Goal: Task Accomplishment & Management: Manage account settings

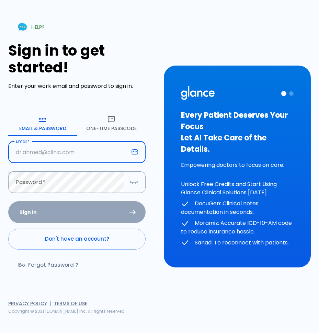
type input "[EMAIL_ADDRESS][DOMAIN_NAME]"
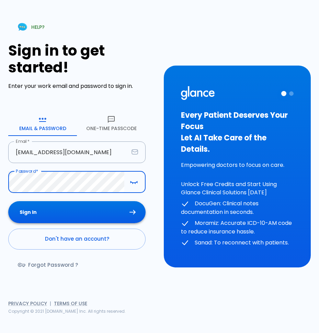
click at [68, 214] on button "Sign In" at bounding box center [76, 212] width 137 height 22
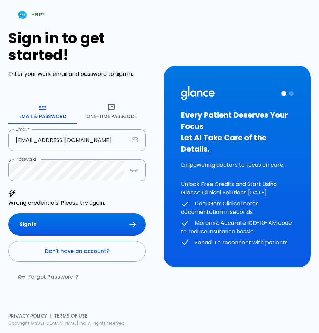
click at [70, 274] on link "Forgot Password ?" at bounding box center [48, 277] width 81 height 20
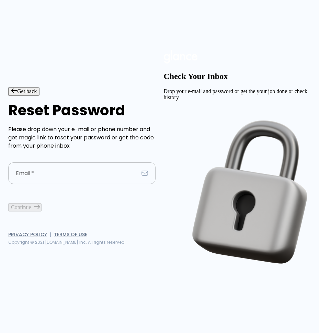
click at [90, 171] on input "Email   *" at bounding box center [73, 173] width 130 height 22
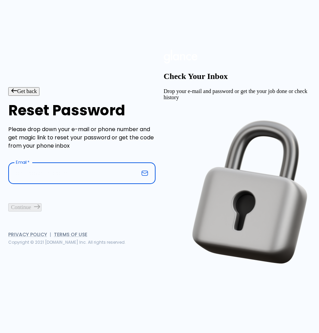
type input "[EMAIL_ADDRESS][DOMAIN_NAME]"
click at [42, 211] on button "Continue" at bounding box center [24, 207] width 33 height 8
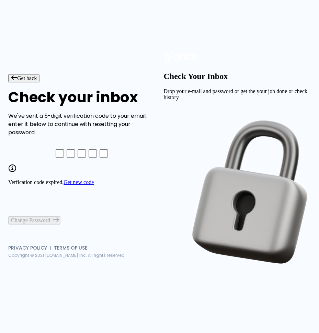
click at [94, 185] on link "Get new code" at bounding box center [79, 182] width 30 height 6
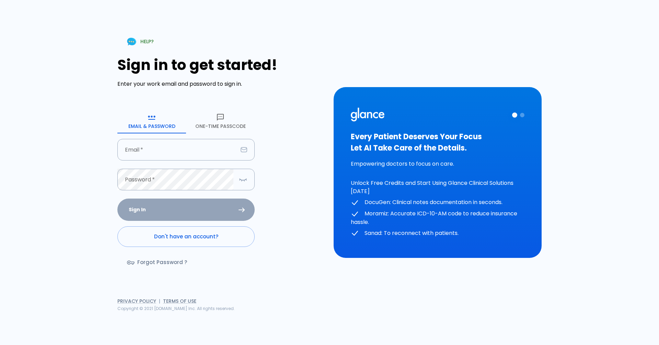
click at [221, 119] on icon "button" at bounding box center [220, 117] width 8 height 8
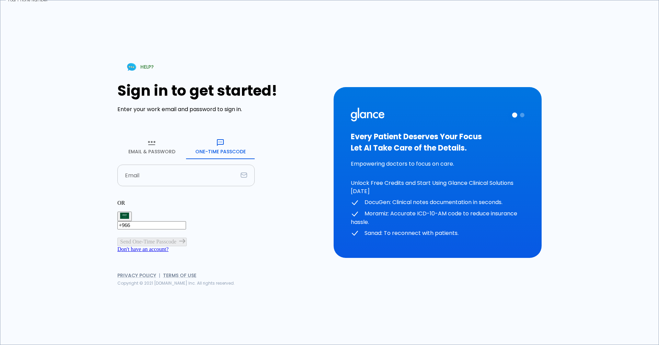
click at [142, 165] on input "Email" at bounding box center [177, 176] width 120 height 22
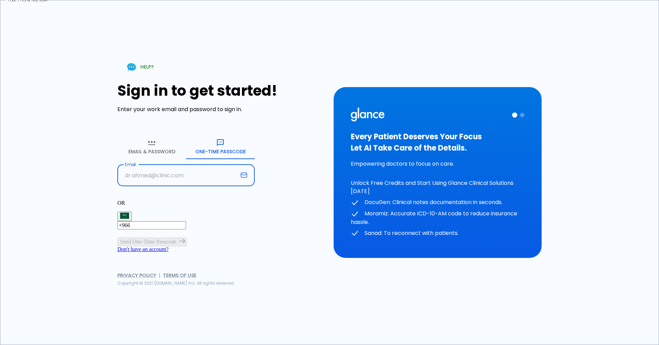
type input "[EMAIL_ADDRESS][DOMAIN_NAME]"
click at [172, 221] on input "+966" at bounding box center [151, 225] width 69 height 8
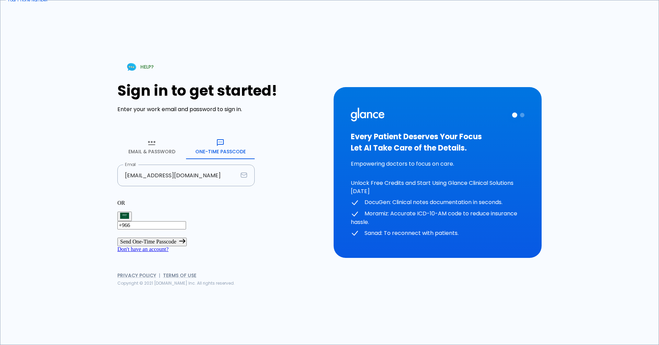
type input "[PHONE_NUMBER]"
click at [179, 238] on button "Send One-Time Passcode" at bounding box center [151, 242] width 69 height 8
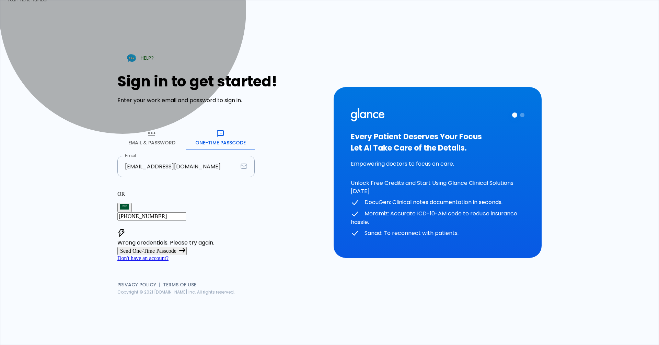
click at [185, 248] on icon "submit" at bounding box center [182, 250] width 6 height 5
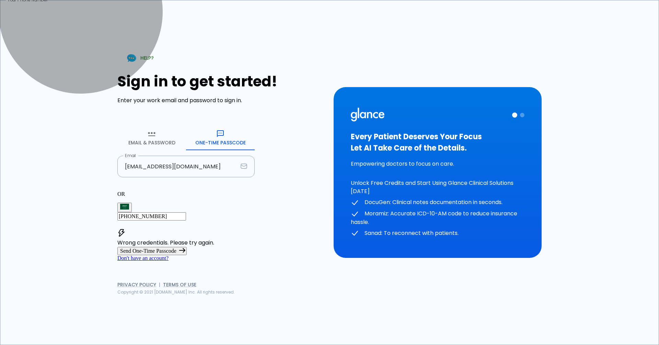
click at [187, 247] on button "Send One-Time Passcode" at bounding box center [151, 251] width 69 height 8
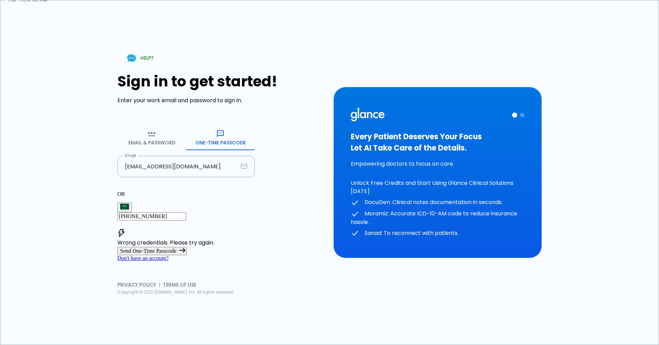
click at [169, 261] on link "Don't have an account?" at bounding box center [142, 258] width 51 height 6
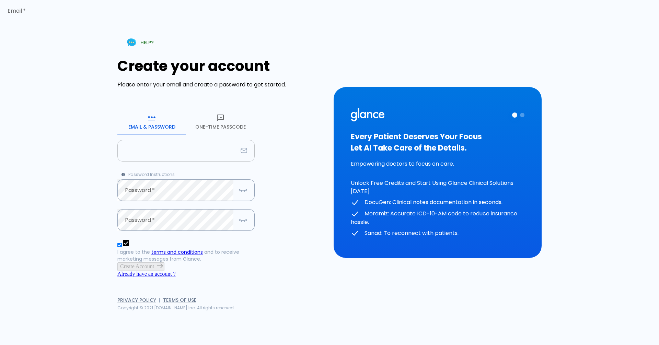
click at [146, 141] on input "Email   *" at bounding box center [177, 151] width 120 height 22
type input "[EMAIL_ADDRESS][DOMAIN_NAME]"
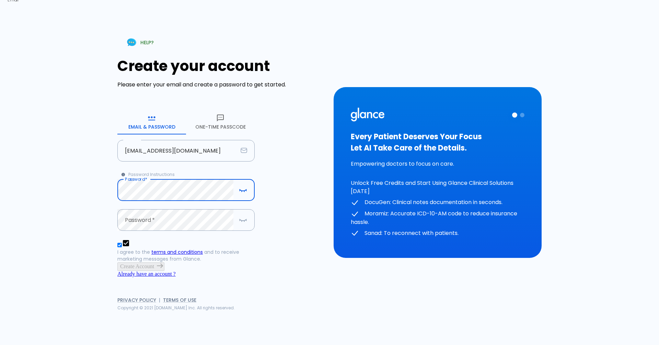
click at [0, 177] on div "HELP? Create your account Please enter your email and create a password to get …" at bounding box center [329, 172] width 659 height 345
click at [88, 169] on div "HELP? Create your account Please enter your email and create a password to get …" at bounding box center [329, 172] width 511 height 345
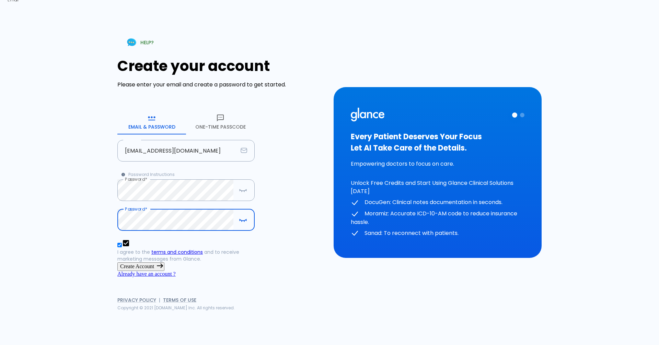
click at [164, 263] on button "Create Account" at bounding box center [140, 267] width 47 height 8
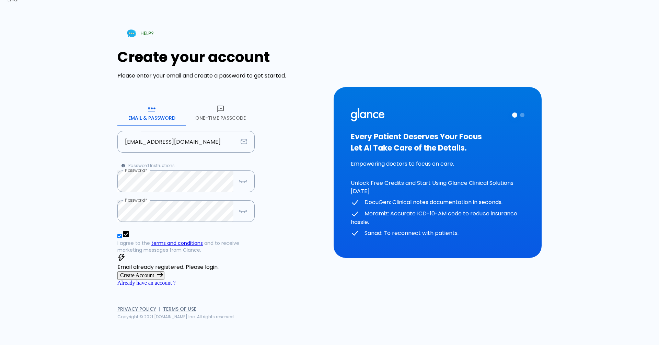
click at [232, 108] on button "One-Time Passcode" at bounding box center [220, 113] width 69 height 25
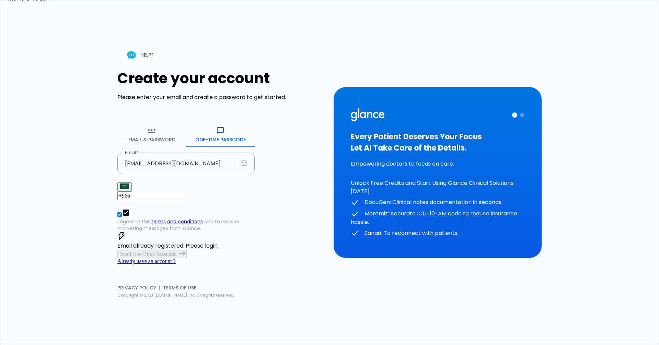
click at [186, 192] on input "+966" at bounding box center [151, 196] width 69 height 8
drag, startPoint x: 199, startPoint y: 181, endPoint x: 162, endPoint y: 183, distance: 36.8
click at [162, 192] on input "[PHONE_NUMBER]" at bounding box center [151, 196] width 69 height 8
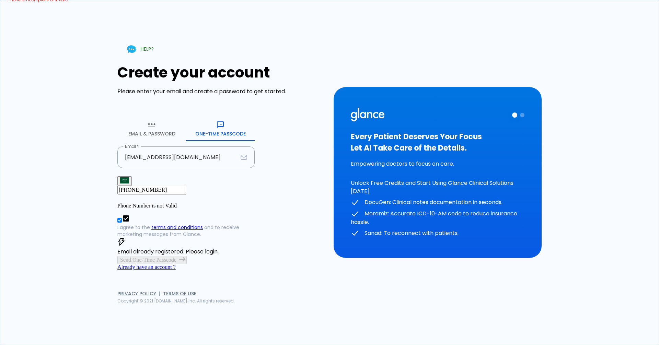
type input "[PHONE_NUMBER]"
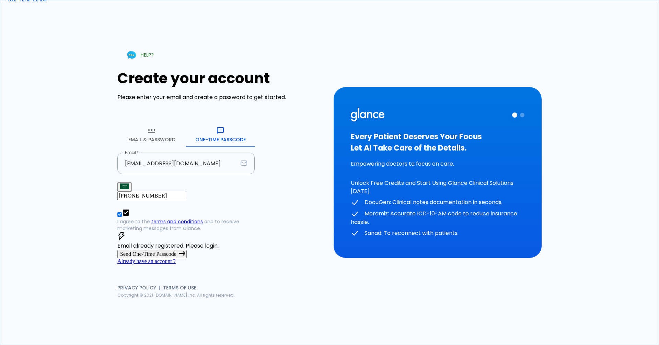
click at [180, 250] on button "Send One-Time Passcode" at bounding box center [151, 254] width 69 height 8
click at [176, 264] on link "Already have an account ?" at bounding box center [146, 261] width 58 height 6
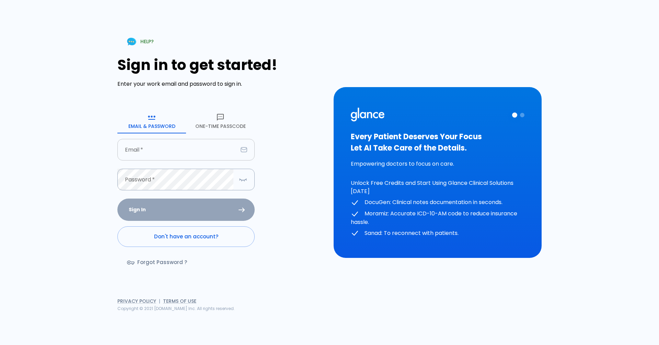
click at [142, 152] on input "Email   *" at bounding box center [177, 150] width 120 height 22
type input "[EMAIL_ADDRESS][DOMAIN_NAME]"
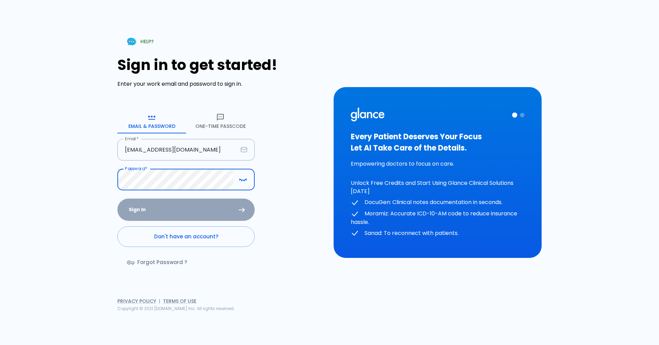
click at [217, 127] on button "One-Time Passcode" at bounding box center [220, 121] width 69 height 25
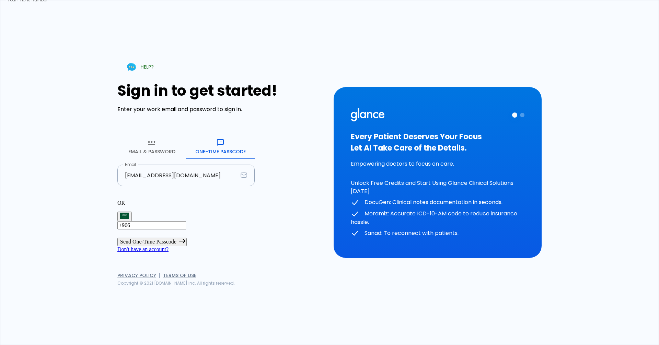
click at [186, 221] on input "+966" at bounding box center [151, 225] width 69 height 8
type input "[PHONE_NUMBER]"
click at [187, 238] on button "Send One-Time Passcode" at bounding box center [151, 242] width 69 height 8
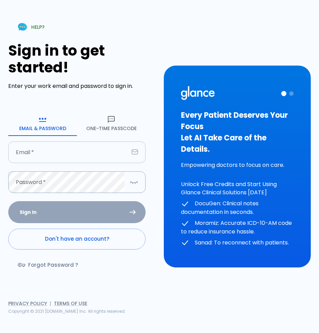
drag, startPoint x: 0, startPoint y: 0, endPoint x: 57, endPoint y: 156, distance: 165.8
click at [57, 156] on input "Email   *" at bounding box center [68, 152] width 120 height 22
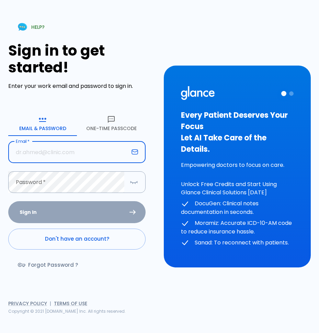
type input "[EMAIL_ADDRESS][DOMAIN_NAME]"
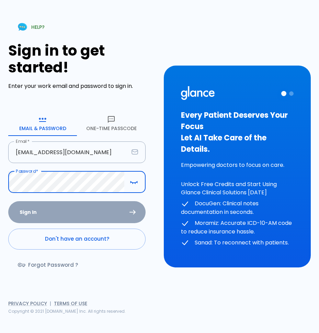
click at [111, 124] on icon "button" at bounding box center [111, 119] width 8 height 8
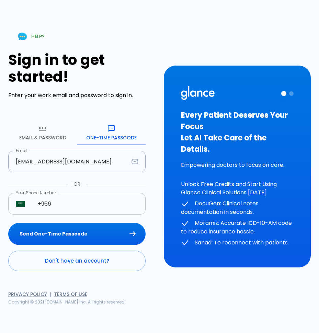
click at [63, 206] on input "+966" at bounding box center [87, 204] width 115 height 22
type input "[PHONE_NUMBER]"
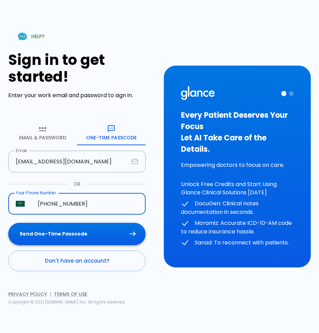
click at [88, 233] on button "Send One-Time Passcode" at bounding box center [76, 234] width 137 height 22
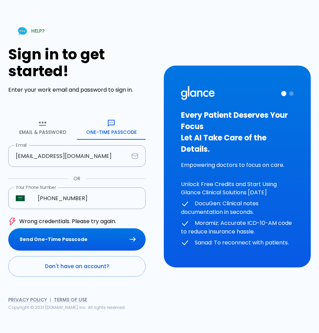
click at [91, 267] on link "Don't have an account?" at bounding box center [76, 266] width 137 height 21
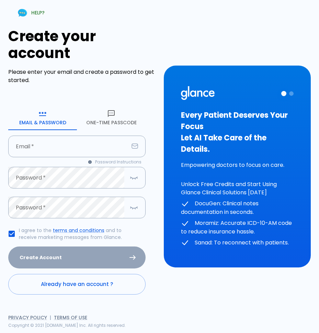
click at [95, 285] on link "Already have an account ?" at bounding box center [76, 284] width 137 height 21
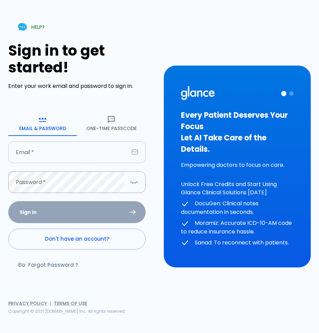
click at [67, 153] on input "Email   *" at bounding box center [68, 152] width 120 height 22
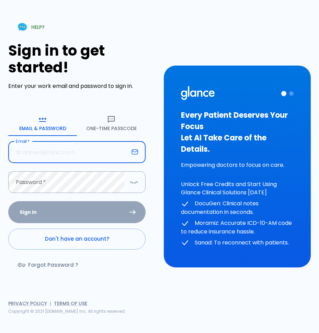
type input "[EMAIL_ADDRESS][DOMAIN_NAME]"
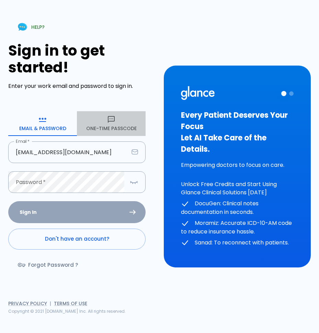
click at [126, 127] on button "One-Time Passcode" at bounding box center [111, 123] width 69 height 25
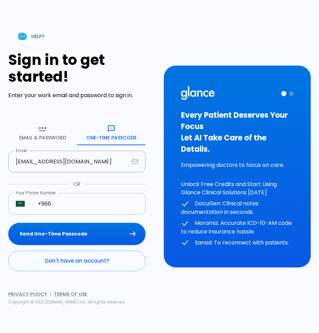
click at [78, 206] on input "+966" at bounding box center [87, 204] width 115 height 22
type input "[PHONE_NUMBER]"
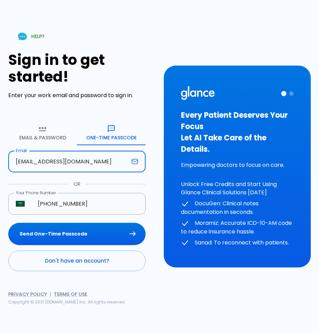
drag, startPoint x: 100, startPoint y: 162, endPoint x: -13, endPoint y: 166, distance: 112.7
click at [0, 166] on html "↧ pull to refresh ↧ HELP? Sign in to get started! Enter your work email and pas…" at bounding box center [159, 166] width 319 height 333
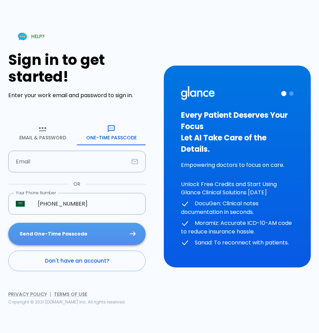
click at [77, 232] on button "Send One-Time Passcode" at bounding box center [76, 234] width 137 height 22
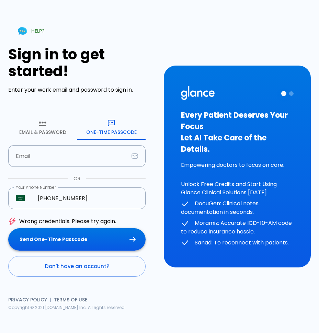
click at [82, 239] on button "Send One-Time Passcode" at bounding box center [76, 239] width 137 height 22
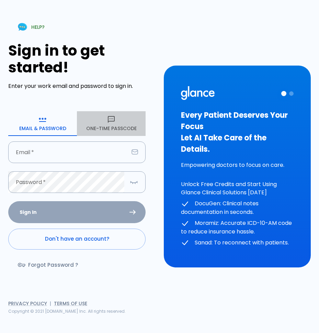
click at [116, 122] on button "One-Time Passcode" at bounding box center [111, 123] width 69 height 25
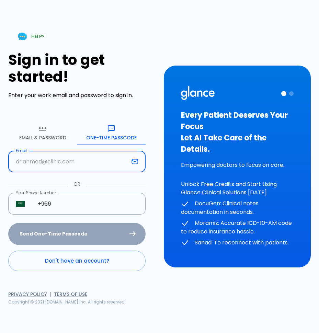
click at [66, 160] on input "Email" at bounding box center [68, 162] width 120 height 22
type input "[EMAIL_ADDRESS][DOMAIN_NAME]"
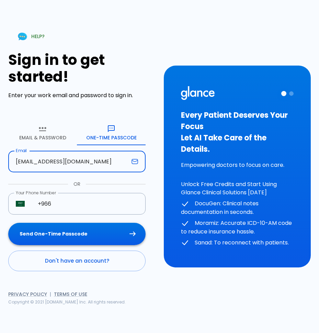
click at [88, 237] on button "Send One-Time Passcode" at bounding box center [76, 234] width 137 height 22
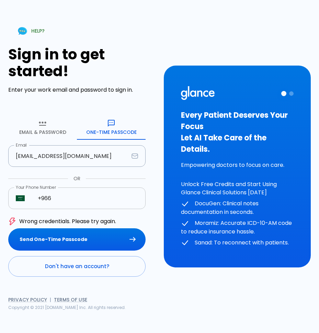
click at [79, 194] on input "+966" at bounding box center [87, 198] width 115 height 22
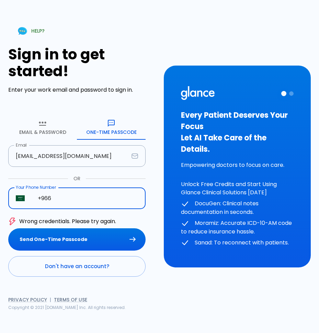
type input "[PHONE_NUMBER]"
click at [86, 239] on button "Send One-Time Passcode" at bounding box center [76, 239] width 137 height 22
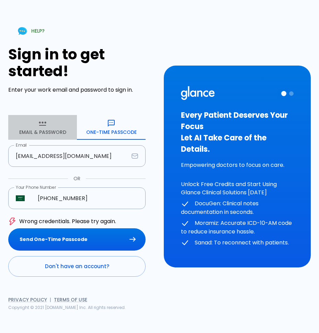
click at [46, 127] on icon "button" at bounding box center [42, 123] width 8 height 8
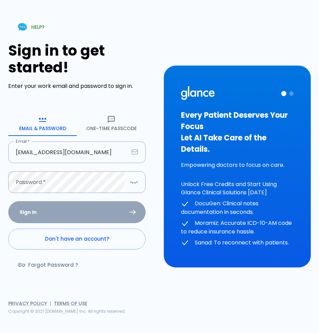
click at [116, 121] on button "One-Time Passcode" at bounding box center [111, 123] width 69 height 25
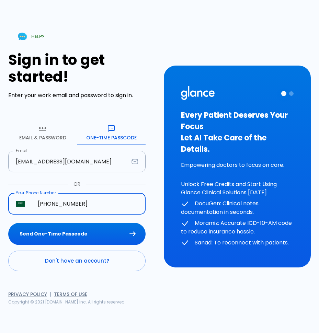
drag, startPoint x: 97, startPoint y: 205, endPoint x: -13, endPoint y: 200, distance: 110.6
click at [0, 200] on html "↧ pull to refresh ↧ HELP? Sign in to get started! Enter your work email and pas…" at bounding box center [159, 166] width 319 height 333
click at [61, 233] on button "Send One-Time Passcode" at bounding box center [76, 234] width 137 height 22
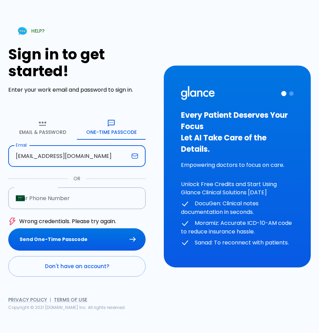
drag, startPoint x: 98, startPoint y: 157, endPoint x: -13, endPoint y: 138, distance: 112.7
click at [0, 138] on html "↧ pull to refresh ↧ HELP? Sign in to get started! Enter your work email and pas…" at bounding box center [159, 166] width 319 height 333
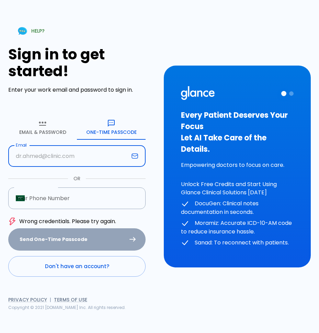
click at [48, 201] on label "Your Phone Number" at bounding box center [43, 198] width 54 height 8
click at [48, 201] on input "Your Phone Number" at bounding box center [87, 198] width 115 height 22
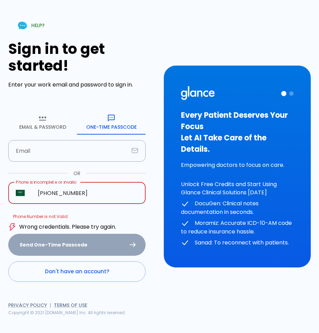
type input "+0534229618"
click at [22, 196] on img "Select country" at bounding box center [20, 193] width 9 height 6
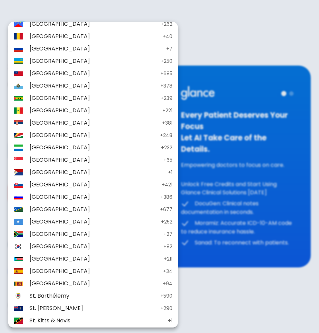
scroll to position [2197, 0]
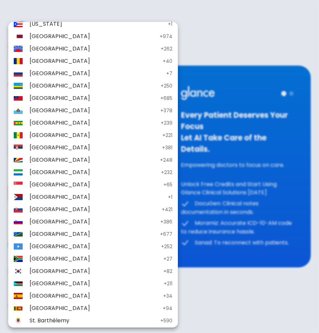
click at [190, 66] on div at bounding box center [159, 166] width 319 height 333
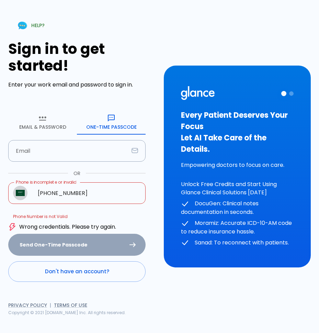
click at [25, 193] on button "Select country" at bounding box center [20, 193] width 14 height 14
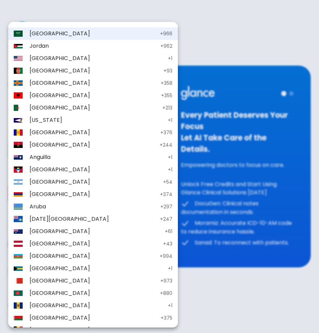
click at [154, 176] on div at bounding box center [159, 166] width 319 height 333
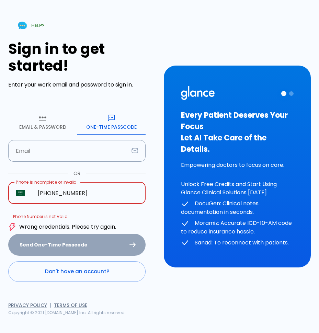
click at [38, 194] on input "+0534229618" at bounding box center [87, 193] width 115 height 22
click at [42, 193] on input "+0534229618" at bounding box center [87, 193] width 115 height 22
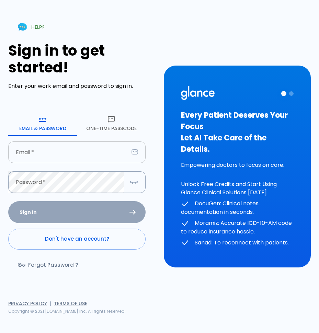
click at [39, 151] on input "Email   *" at bounding box center [68, 152] width 120 height 22
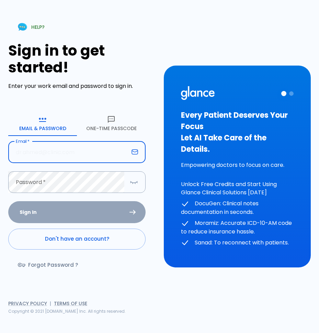
type input "[EMAIL_ADDRESS][DOMAIN_NAME]"
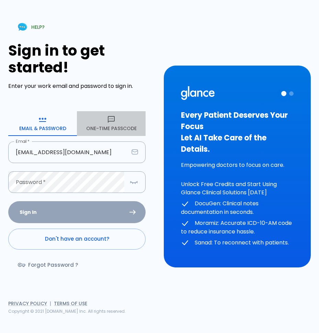
click at [112, 124] on button "One-Time Passcode" at bounding box center [111, 123] width 69 height 25
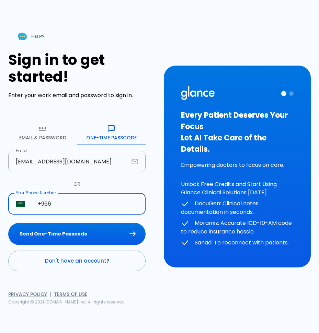
click at [70, 205] on input "+966" at bounding box center [87, 204] width 115 height 22
type input "[PHONE_NUMBER]"
click at [81, 233] on button "Send One-Time Passcode" at bounding box center [76, 234] width 137 height 22
